Goal: Complete application form

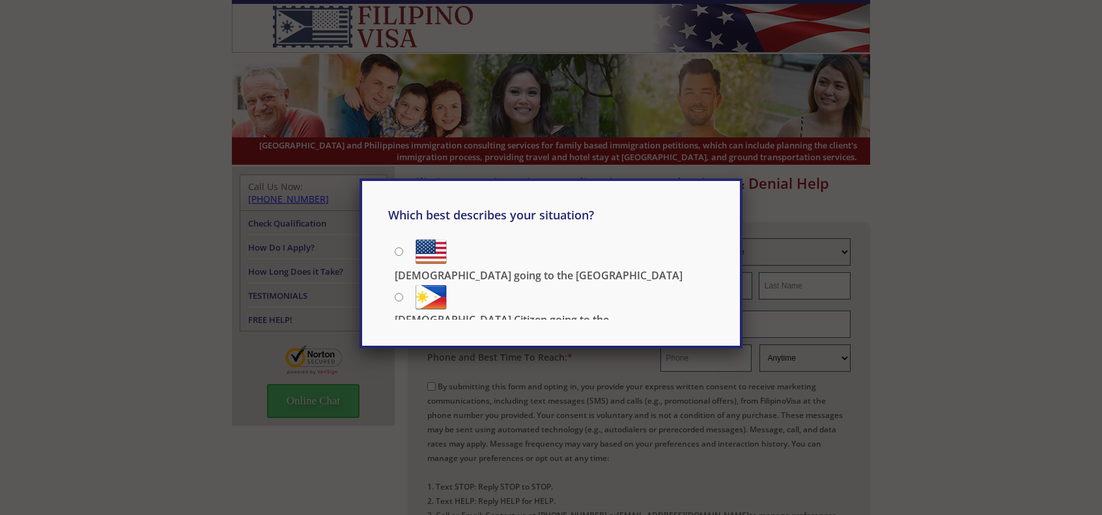
click at [399, 249] on input "[DEMOGRAPHIC_DATA] going to the [GEOGRAPHIC_DATA]" at bounding box center [399, 252] width 8 height 8
radio input "true"
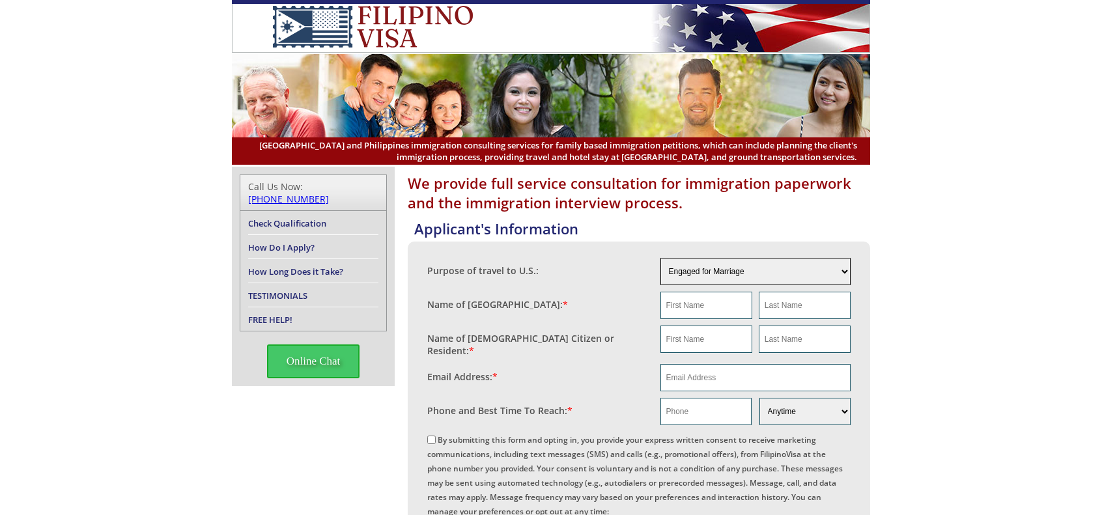
click at [847, 272] on select "Engaged for Marriage Already Married to [DEMOGRAPHIC_DATA] Citizen / Resident F…" at bounding box center [756, 271] width 191 height 27
click at [847, 273] on select "Engaged for Marriage Already Married to [DEMOGRAPHIC_DATA] Citizen / Resident F…" at bounding box center [756, 271] width 191 height 27
